Goal: Information Seeking & Learning: Learn about a topic

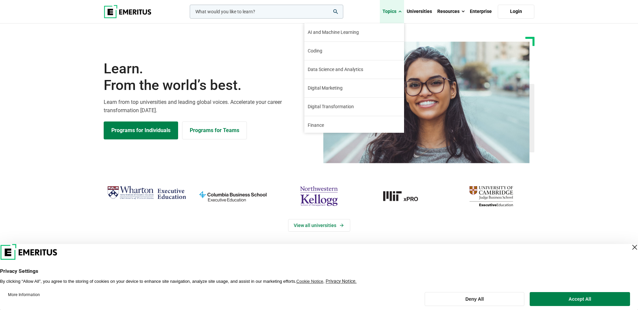
click at [395, 9] on link "Topics" at bounding box center [392, 11] width 24 height 23
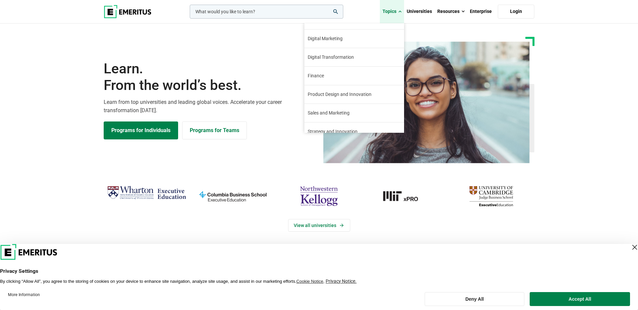
scroll to position [29, 0]
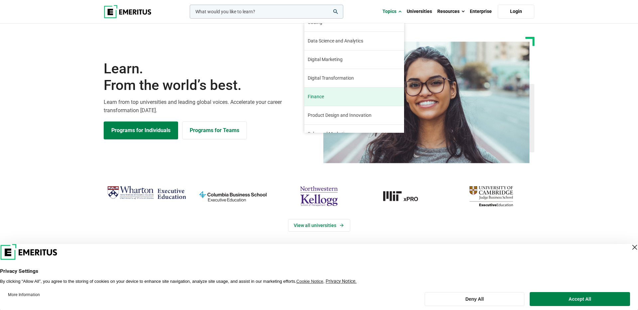
click at [324, 99] on span "Finance" at bounding box center [316, 96] width 16 height 7
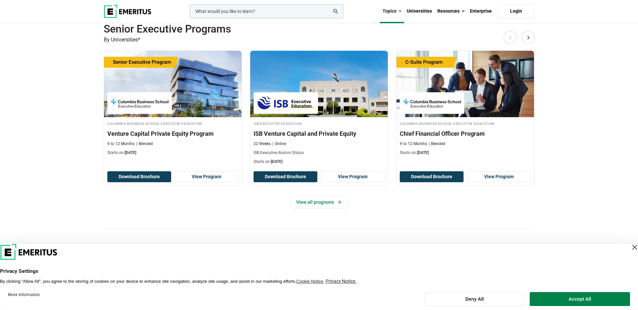
scroll to position [149, 0]
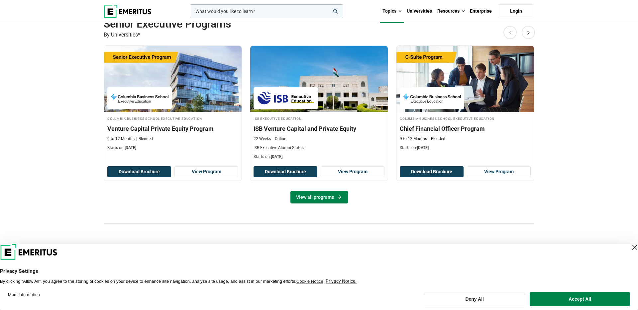
click at [310, 200] on link "View all programs" at bounding box center [318, 197] width 57 height 13
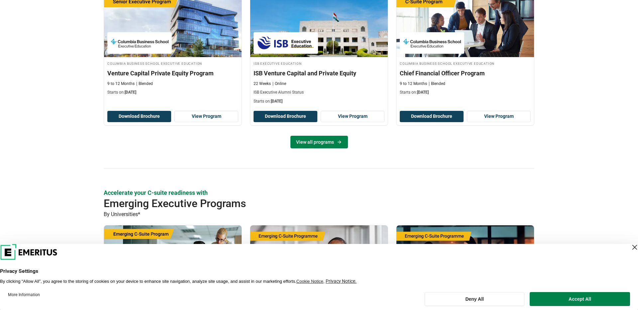
scroll to position [183, 0]
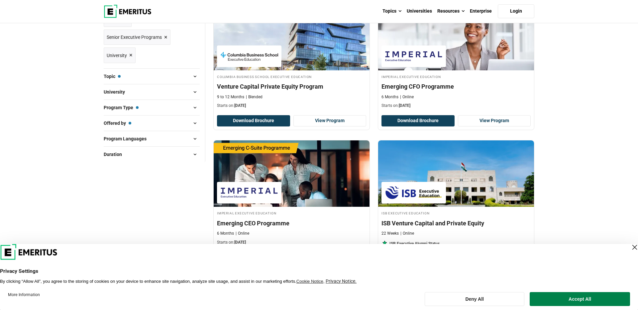
scroll to position [114, 0]
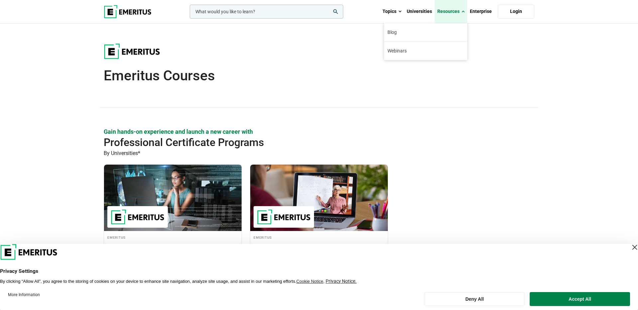
click at [460, 13] on link "Resources" at bounding box center [451, 11] width 33 height 23
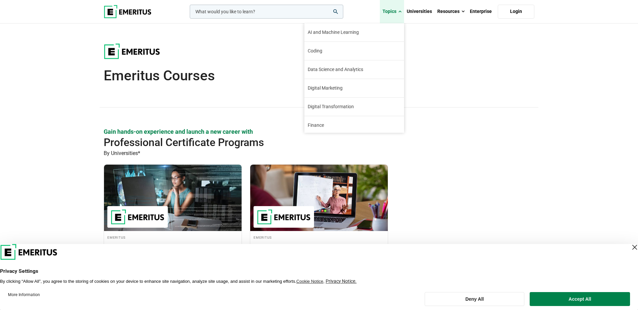
click at [392, 12] on link "Topics" at bounding box center [392, 11] width 24 height 23
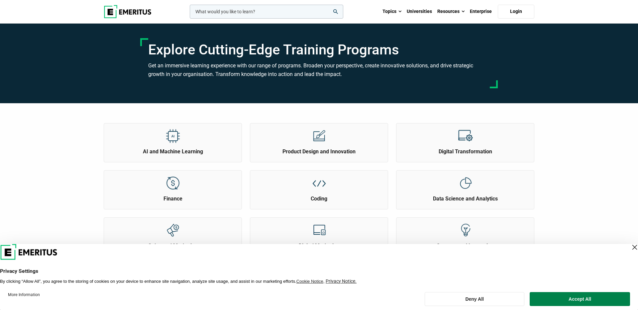
click at [392, 12] on link "Topics" at bounding box center [392, 11] width 24 height 23
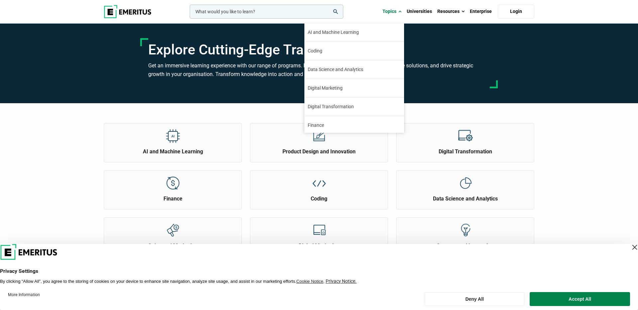
click at [554, 116] on div "AI and Machine Learning Product Design and Innovation Finance" at bounding box center [319, 278] width 638 height 351
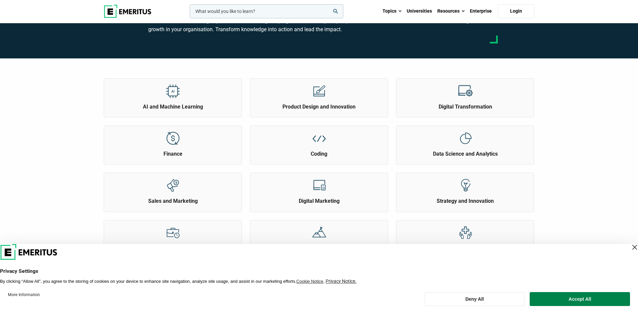
scroll to position [50, 0]
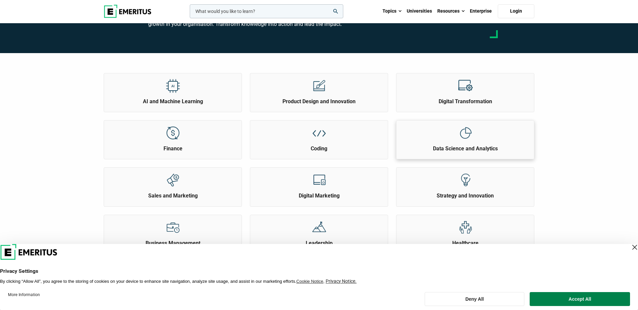
click at [492, 134] on div "Data Science and Analytics" at bounding box center [465, 137] width 138 height 32
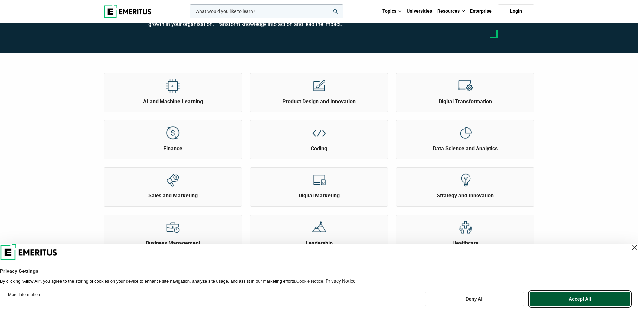
click at [558, 304] on button "Accept All" at bounding box center [580, 299] width 100 height 14
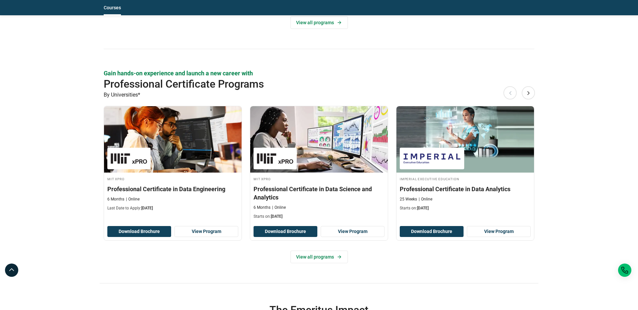
scroll to position [718, 0]
click at [321, 259] on link "View all programs" at bounding box center [318, 257] width 57 height 13
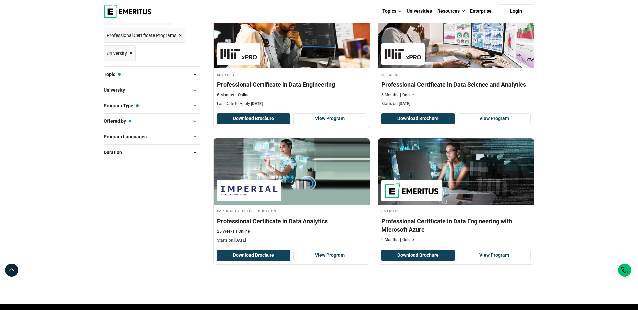
scroll to position [121, 0]
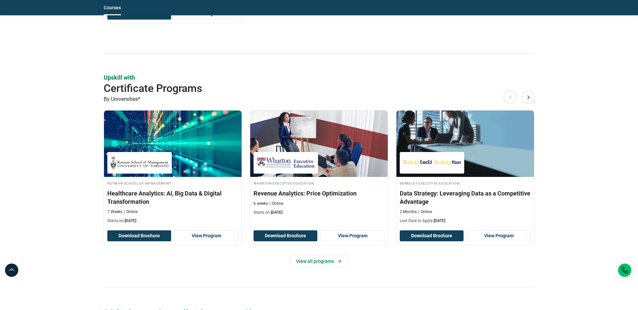
scroll to position [479, 0]
click at [323, 262] on link "View all programs" at bounding box center [318, 261] width 57 height 13
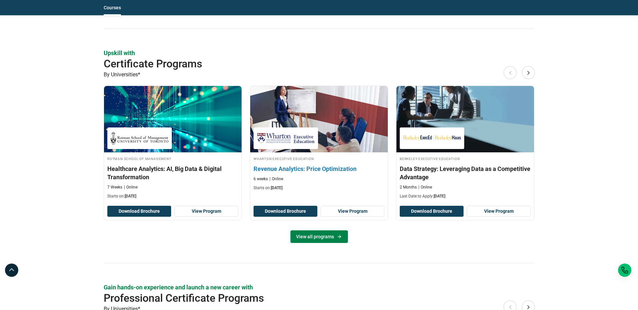
scroll to position [516, 0]
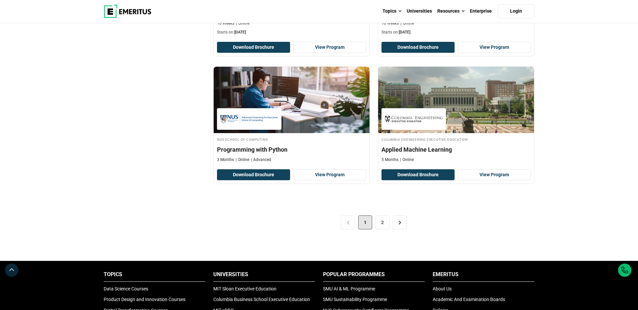
scroll to position [1320, 0]
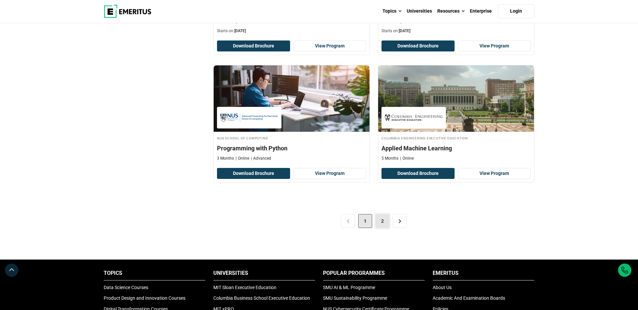
click at [383, 219] on link "2" at bounding box center [383, 221] width 14 height 14
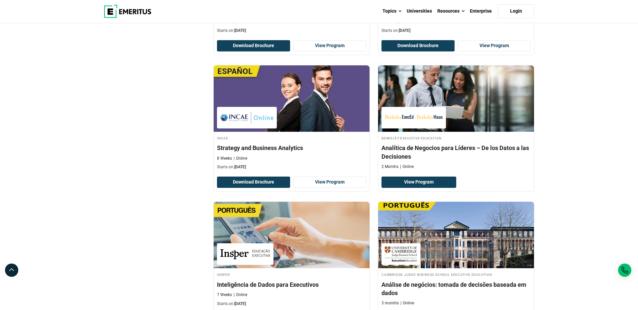
scroll to position [447, 0]
